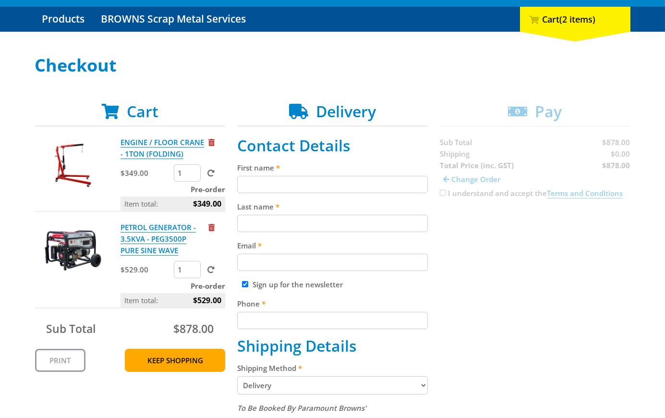
scroll to position [95, 0]
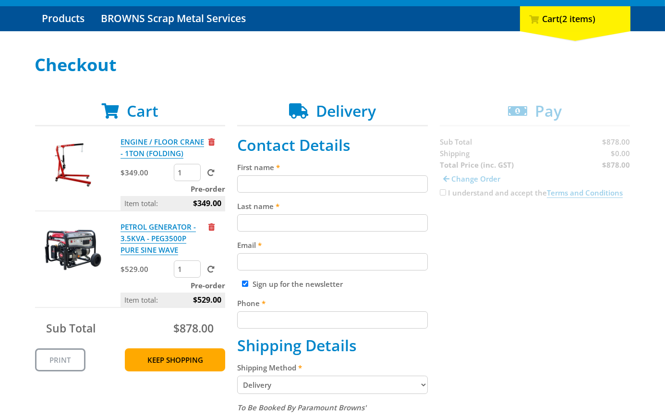
click at [204, 140] on p "ENGINE / FLOOR CRANE - 1TON (FOLDING)" at bounding box center [163, 147] width 86 height 23
click at [210, 139] on span "Remove from cart" at bounding box center [211, 141] width 6 height 7
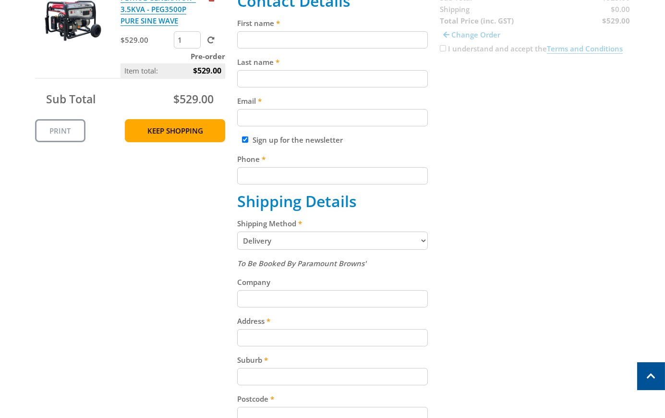
scroll to position [233, 0]
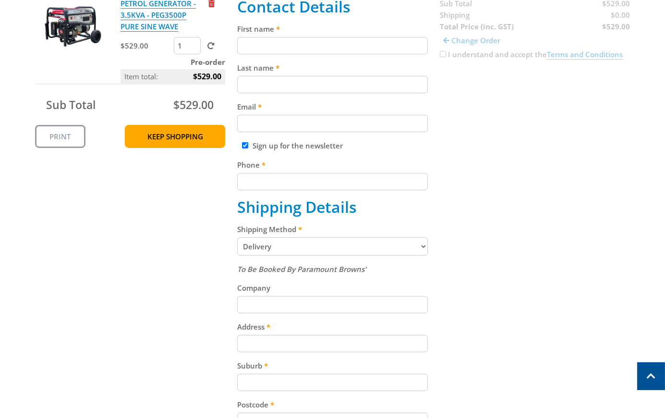
click at [288, 47] on input "First name" at bounding box center [332, 45] width 191 height 17
paste input "[PERSON_NAME]"
type input "[PERSON_NAME]"
click at [249, 85] on input "Last name" at bounding box center [332, 84] width 191 height 17
paste input "[PERSON_NAME]"
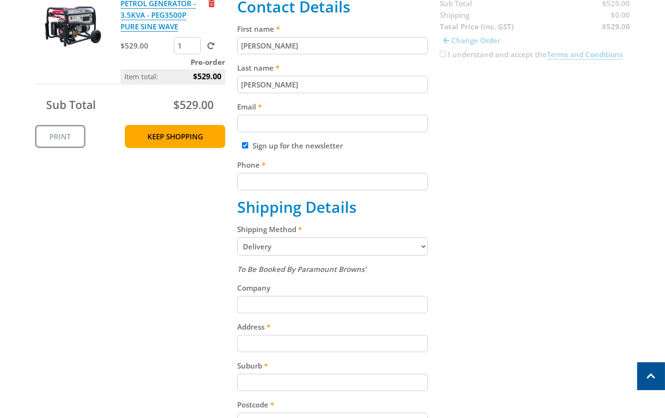
type input "[PERSON_NAME]"
drag, startPoint x: 273, startPoint y: 112, endPoint x: 584, endPoint y: 152, distance: 313.1
click at [275, 112] on label "Email" at bounding box center [332, 107] width 191 height 12
click at [275, 115] on input "Email" at bounding box center [332, 123] width 191 height 17
paste input "[EMAIL_ADDRESS][DOMAIN_NAME]"
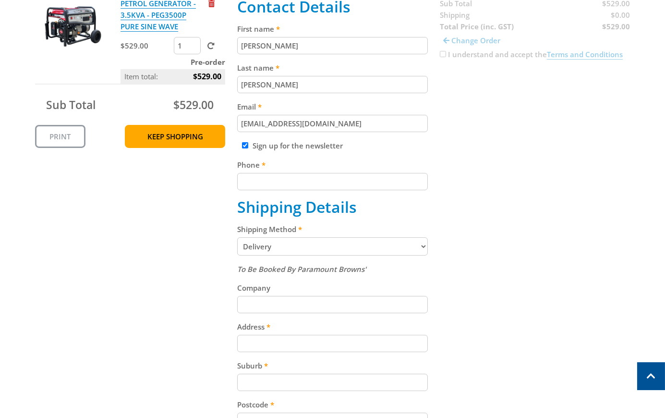
type input "[EMAIL_ADDRESS][DOMAIN_NAME]"
click at [584, 152] on div "Cart PETROL GENERATOR - 3.5KVA - PEG3500P PURE SINE WAVE $529.00 1 Pre-order It…" at bounding box center [332, 297] width 595 height 666
click at [315, 166] on label "Phone" at bounding box center [332, 165] width 191 height 12
click at [315, 173] on input "Phone" at bounding box center [332, 181] width 191 height 17
drag, startPoint x: 306, startPoint y: 181, endPoint x: 489, endPoint y: 195, distance: 183.8
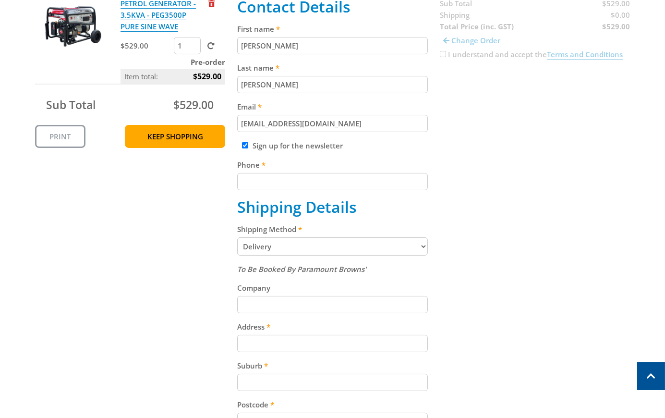
click at [306, 181] on input "Phone" at bounding box center [332, 181] width 191 height 17
paste input "[PHONE_NUMBER]"
type input "[PHONE_NUMBER]"
click at [491, 195] on div "Cart PETROL GENERATOR - 3.5KVA - PEG3500P PURE SINE WAVE $529.00 1 Pre-order It…" at bounding box center [332, 297] width 595 height 666
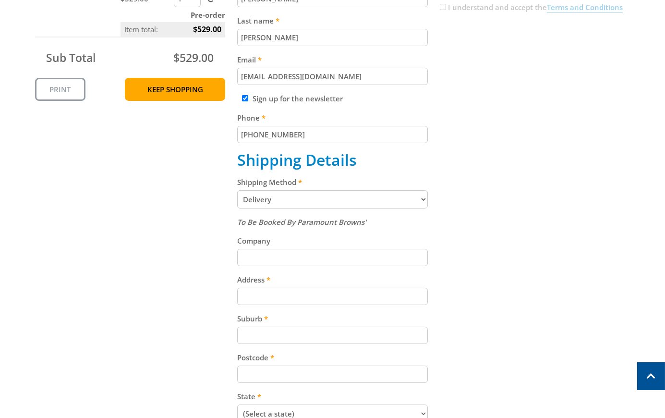
scroll to position [282, 0]
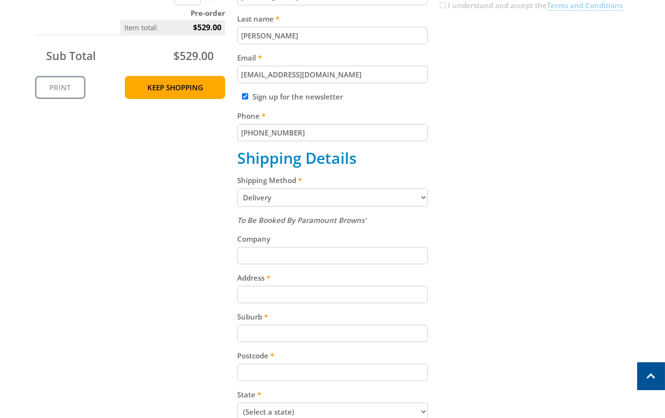
click at [338, 197] on select "Pickup from Gepps Cross Delivery" at bounding box center [332, 197] width 191 height 18
click at [306, 197] on select "Pickup from Gepps Cross Delivery" at bounding box center [332, 197] width 191 height 18
select select "Pickup"
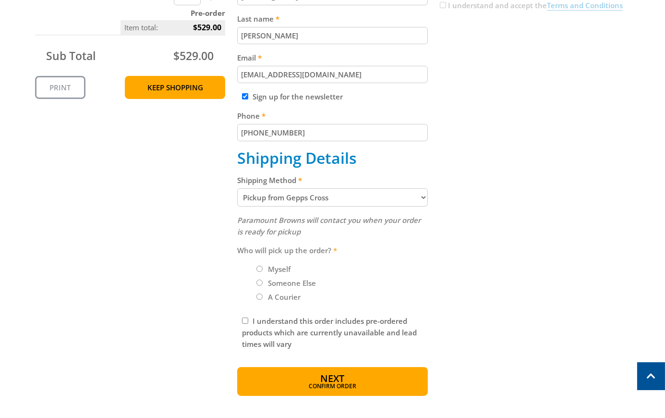
click at [500, 207] on div "Cart PETROL GENERATOR - 3.5KVA - PEG3500P PURE SINE WAVE $529.00 1 Pre-order It…" at bounding box center [332, 155] width 595 height 481
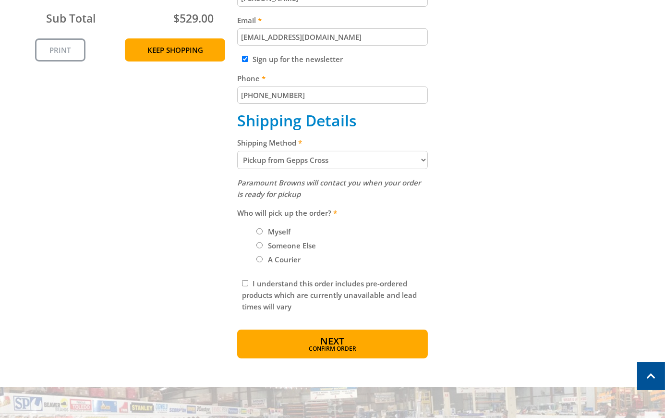
scroll to position [323, 0]
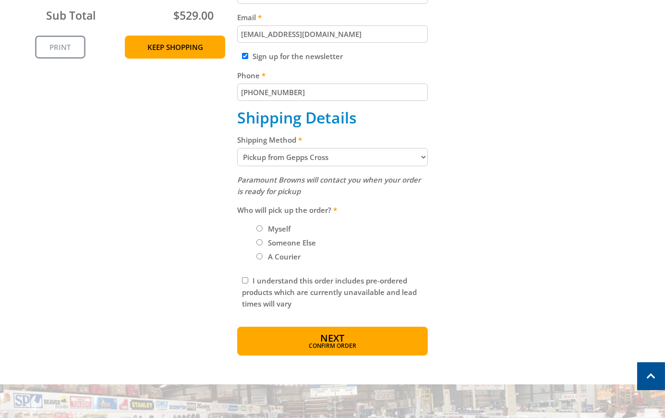
click at [275, 231] on label "Myself" at bounding box center [278, 228] width 29 height 16
click at [263, 231] on input "Myself" at bounding box center [259, 228] width 6 height 6
radio input "true"
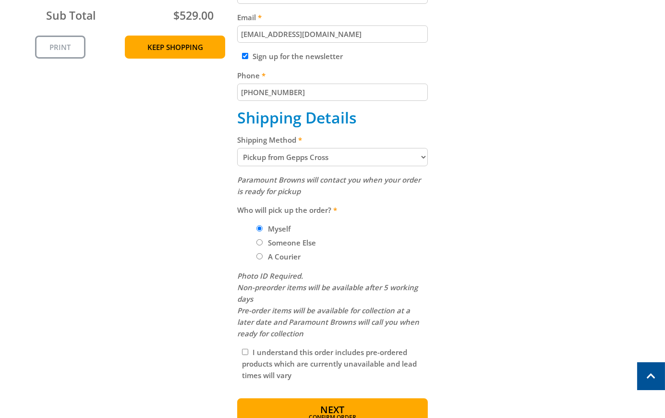
click at [551, 232] on div "Cart PETROL GENERATOR - 3.5KVA - PEG3500P PURE SINE WAVE $529.00 1 Pre-order It…" at bounding box center [332, 150] width 595 height 552
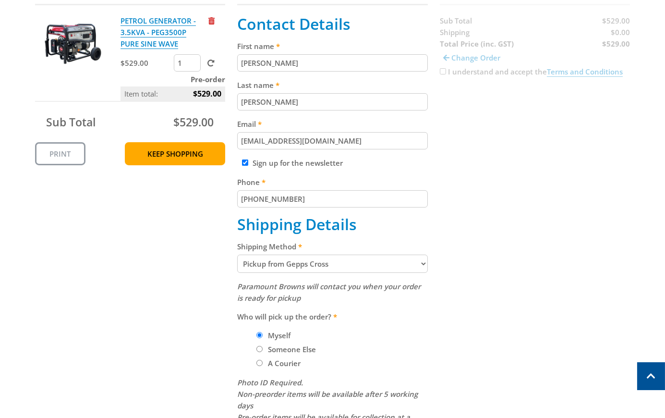
scroll to position [34, 0]
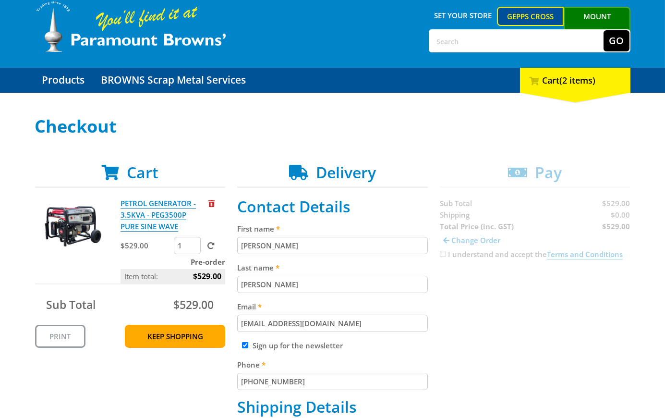
copy span "0.00"
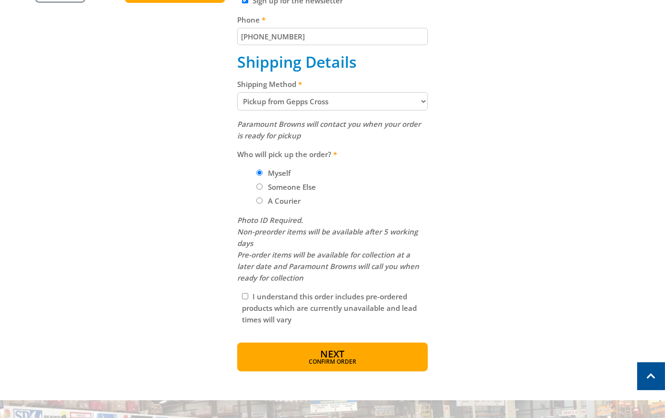
scroll to position [81, 0]
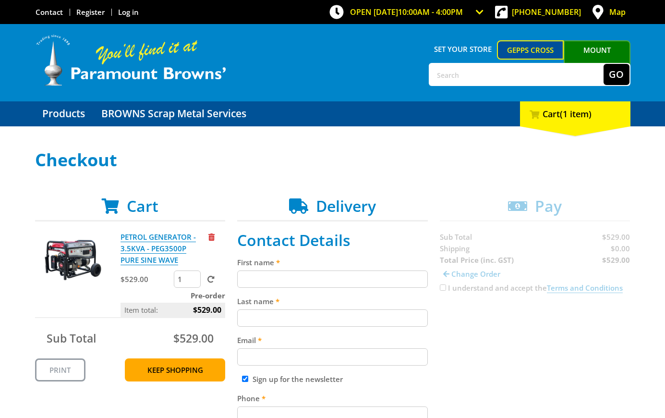
scroll to position [81, 0]
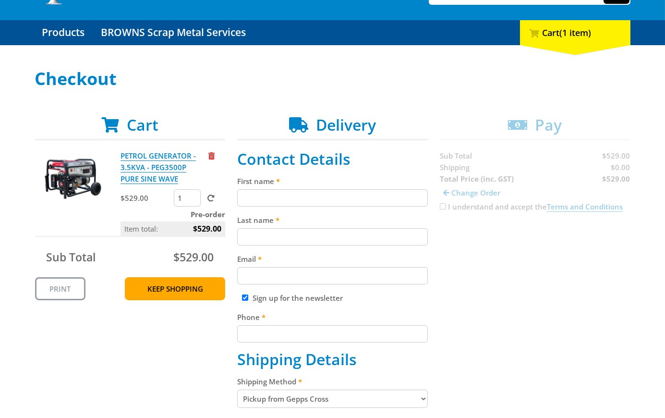
click at [528, 300] on div "Cart PETROL GENERATOR - 3.5KVA - PEG3500P PURE SINE WAVE $529.00 1 Pre-order It…" at bounding box center [332, 392] width 595 height 552
click at [301, 195] on input "First name" at bounding box center [332, 197] width 191 height 17
paste input "[PERSON_NAME]"
type input "[PERSON_NAME]"
click at [258, 236] on input "Last name" at bounding box center [332, 236] width 191 height 17
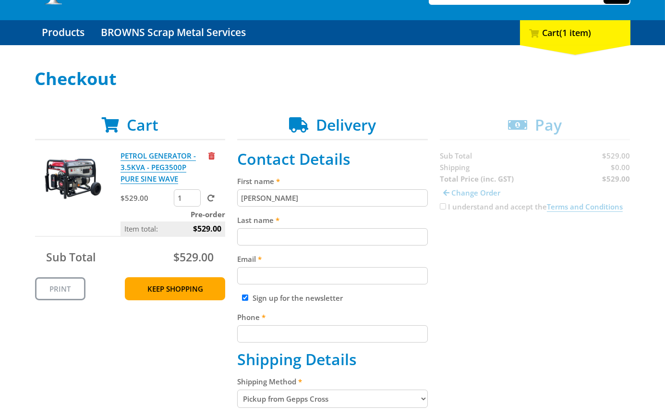
paste input "[PERSON_NAME]"
type input "[PERSON_NAME]"
drag, startPoint x: 498, startPoint y: 248, endPoint x: 641, endPoint y: 177, distance: 159.3
click at [499, 248] on div "Cart PETROL GENERATOR - 3.5KVA - PEG3500P PURE SINE WAVE $529.00 1 Pre-order It…" at bounding box center [332, 392] width 595 height 552
click at [353, 270] on input "Email" at bounding box center [332, 275] width 191 height 17
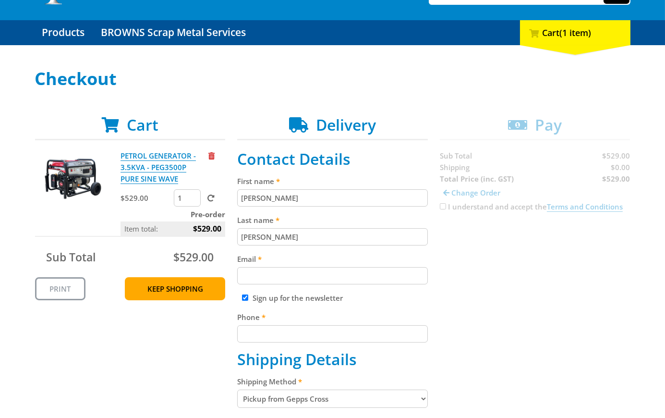
paste input "[EMAIL_ADDRESS][DOMAIN_NAME]"
type input "[EMAIL_ADDRESS][DOMAIN_NAME]"
click at [497, 249] on div "Cart PETROL GENERATOR - 3.5KVA - PEG3500P PURE SINE WAVE $529.00 1 Pre-order It…" at bounding box center [332, 392] width 595 height 552
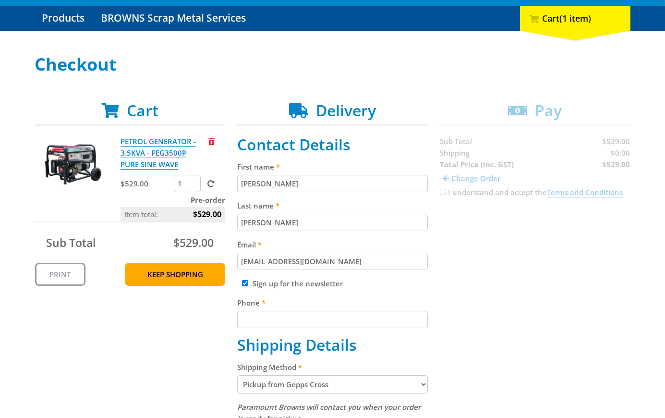
scroll to position [96, 0]
click at [293, 317] on input "Phone" at bounding box center [332, 319] width 191 height 17
paste input "[PHONE_NUMBER]"
type input "[PHONE_NUMBER]"
click at [535, 272] on div "Cart PETROL GENERATOR - 3.5KVA - PEG3500P PURE SINE WAVE $529.00 1 Pre-order It…" at bounding box center [332, 377] width 595 height 552
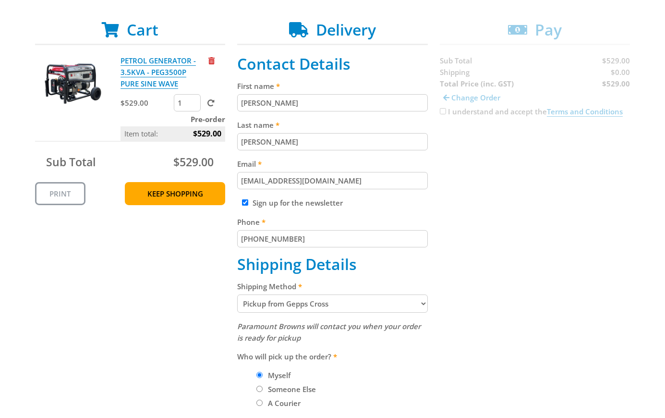
scroll to position [336, 0]
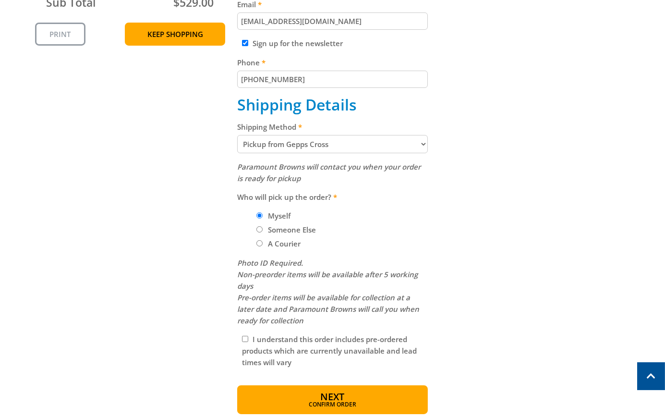
drag, startPoint x: 323, startPoint y: 405, endPoint x: 462, endPoint y: 254, distance: 205.5
click at [324, 405] on span "Confirm order" at bounding box center [332, 404] width 149 height 6
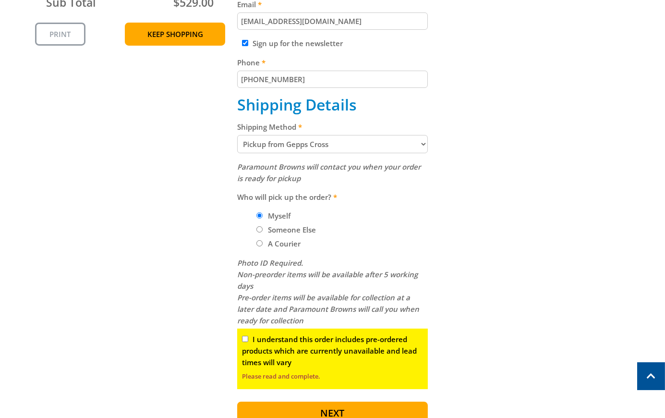
click at [242, 340] on input "I understand this order includes pre-ordered products which are currently unava…" at bounding box center [245, 339] width 6 height 6
checkbox input "true"
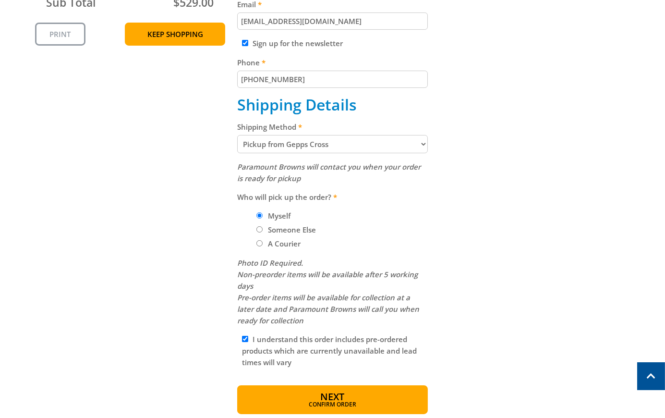
drag, startPoint x: 304, startPoint y: 390, endPoint x: 434, endPoint y: 312, distance: 151.4
click at [305, 391] on button "Next Confirm order" at bounding box center [332, 399] width 191 height 29
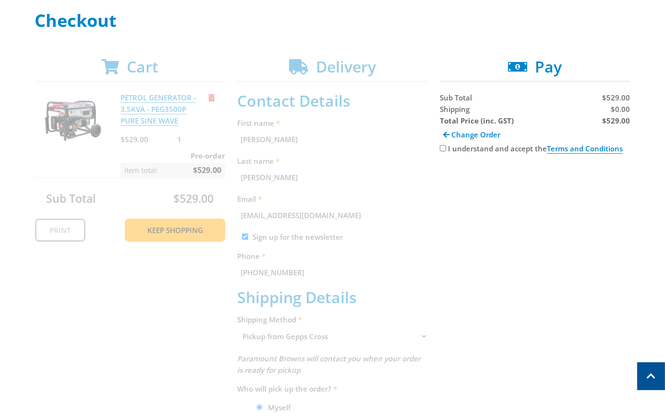
scroll to position [134, 0]
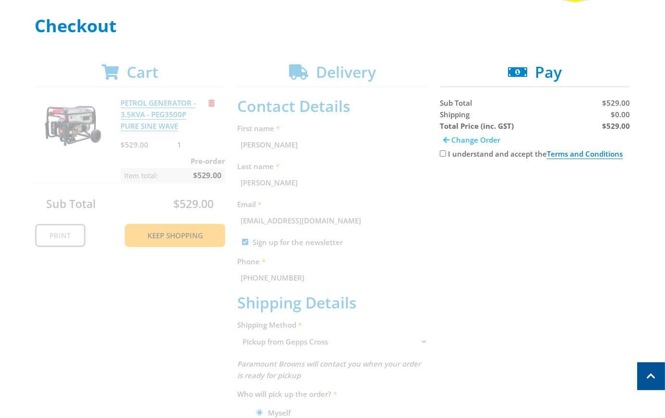
click at [486, 137] on span "Change Order" at bounding box center [475, 140] width 49 height 10
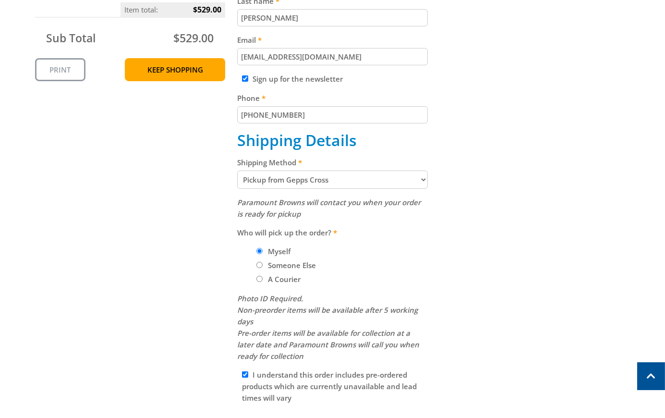
scroll to position [354, 0]
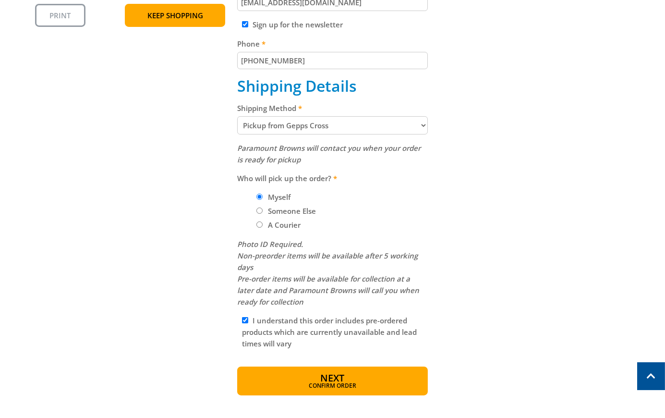
click at [357, 132] on select "Pickup from Gepps Cross Delivery" at bounding box center [332, 125] width 191 height 18
select select "Delivery"
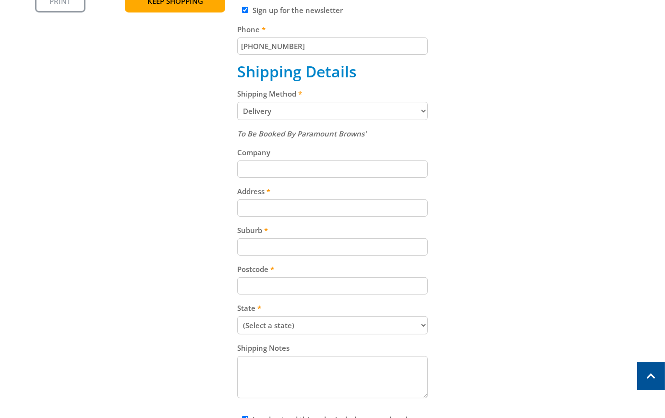
scroll to position [369, 0]
drag, startPoint x: 242, startPoint y: 214, endPoint x: 261, endPoint y: 214, distance: 18.7
click at [252, 214] on input "Address" at bounding box center [332, 207] width 191 height 17
paste input "[STREET_ADDRESS]"
type input "[STREET_ADDRESS]"
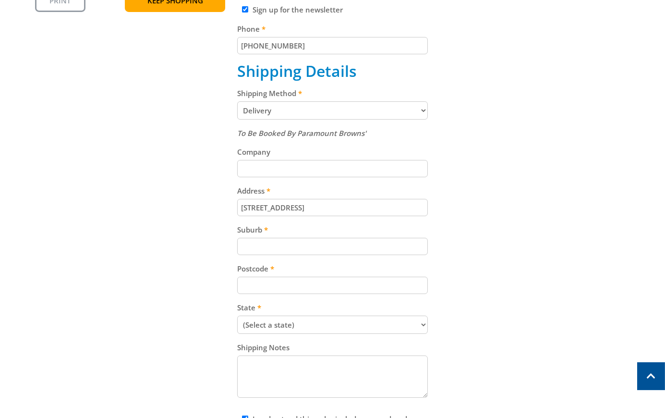
click at [557, 186] on div "Cart PETROL GENERATOR - 3.5KVA - PEG3500P PURE SINE WAVE $529.00 1 Pre-order It…" at bounding box center [332, 161] width 595 height 666
drag, startPoint x: 334, startPoint y: 246, endPoint x: 384, endPoint y: 236, distance: 50.9
click at [338, 244] on input "Suburb" at bounding box center [332, 246] width 191 height 17
paste input "Gepps Cross"
type input "Gepps Cross"
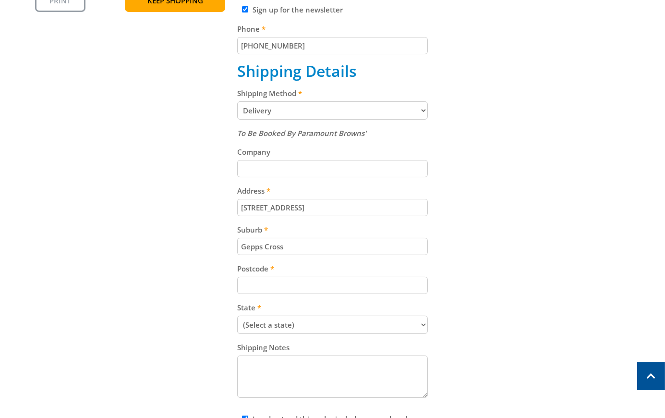
click at [546, 201] on div "Cart PETROL GENERATOR - 3.5KVA - PEG3500P PURE SINE WAVE $529.00 1 Pre-order It…" at bounding box center [332, 161] width 595 height 666
click at [329, 294] on input "Postcode" at bounding box center [332, 284] width 191 height 17
paste input "5094"
type input "5094"
click at [513, 219] on div "Cart PETROL GENERATOR - 3.5KVA - PEG3500P PURE SINE WAVE $529.00 1 Pre-order It…" at bounding box center [332, 161] width 595 height 666
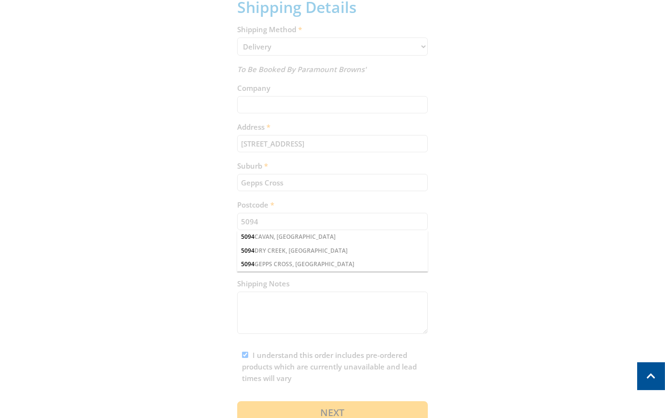
scroll to position [521, 0]
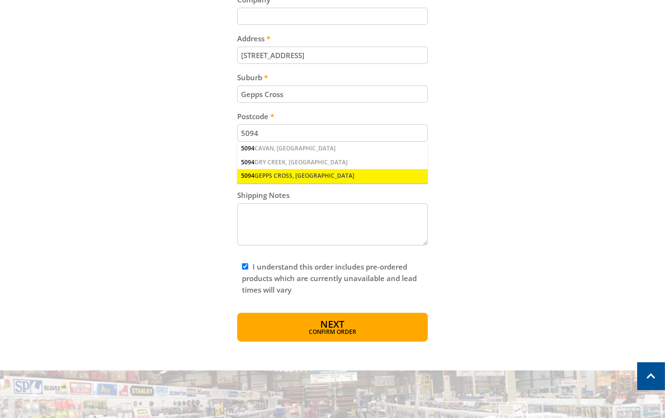
click at [303, 174] on div "5094 GEPPS CROSS, [GEOGRAPHIC_DATA]" at bounding box center [332, 175] width 191 height 13
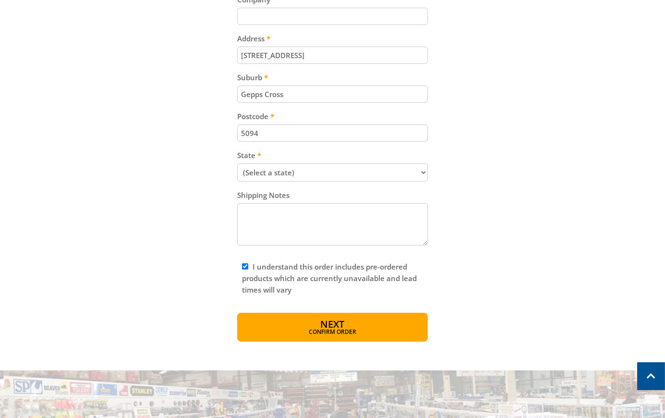
click at [500, 179] on div "Cart PETROL GENERATOR - 3.5KVA - PEG3500P PURE SINE WAVE $529.00 1 Pre-order It…" at bounding box center [332, 9] width 595 height 666
click at [388, 174] on select "(Select a state) [GEOGRAPHIC_DATA] [GEOGRAPHIC_DATA] [GEOGRAPHIC_DATA] [GEOGRAP…" at bounding box center [332, 172] width 191 height 18
select select "SA"
click at [237, 166] on select "(Select a state) [GEOGRAPHIC_DATA] [GEOGRAPHIC_DATA] [GEOGRAPHIC_DATA] [GEOGRAP…" at bounding box center [332, 172] width 191 height 18
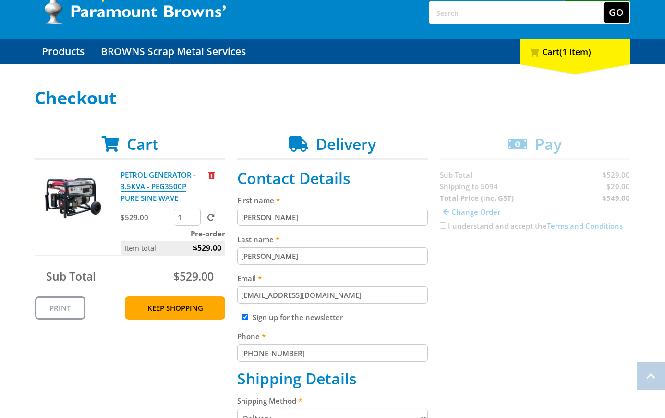
scroll to position [50, 0]
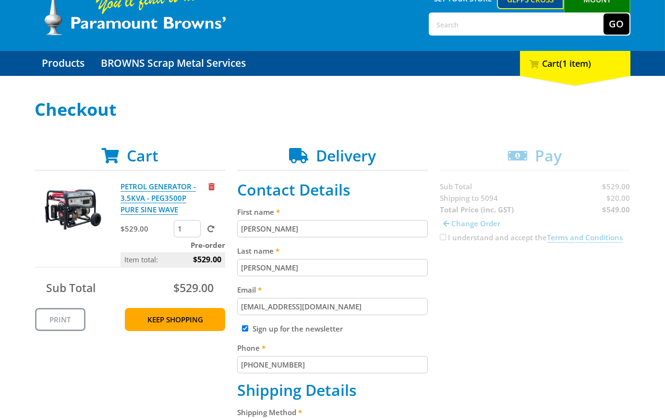
copy span "20.00"
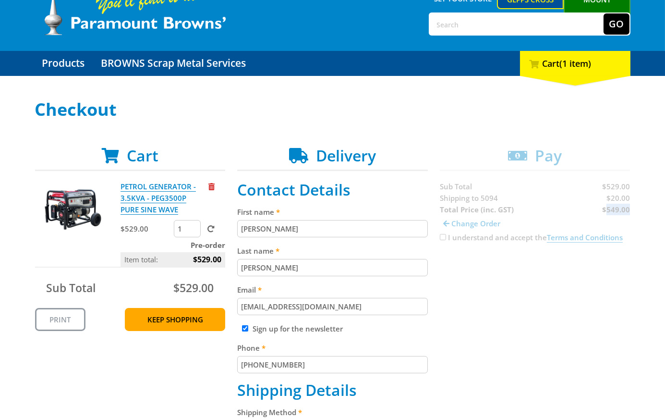
copy strong "549.00"
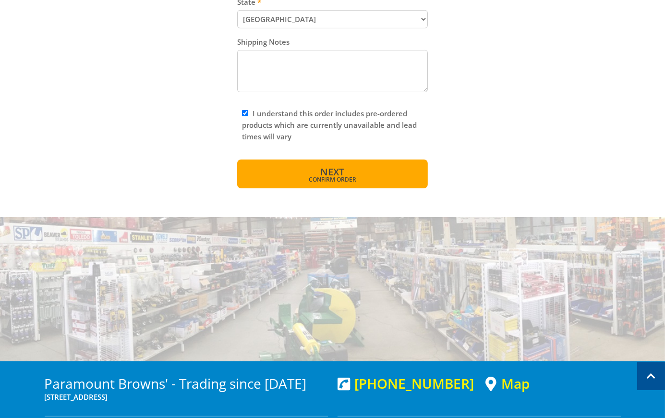
click at [357, 180] on span "Confirm order" at bounding box center [332, 180] width 149 height 6
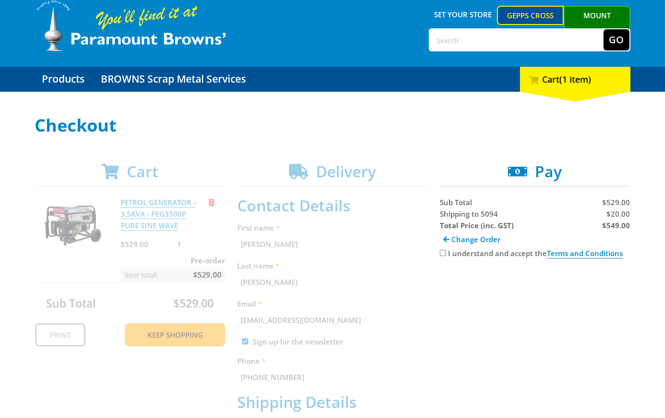
scroll to position [143, 0]
